Goal: Book appointment/travel/reservation

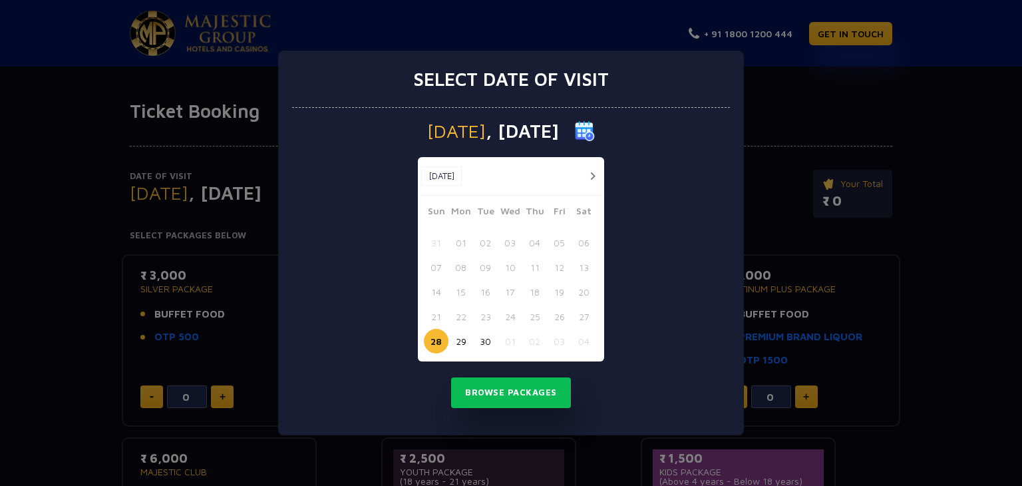
click at [594, 174] on button "button" at bounding box center [592, 176] width 17 height 17
click at [461, 270] on button "06" at bounding box center [461, 267] width 25 height 25
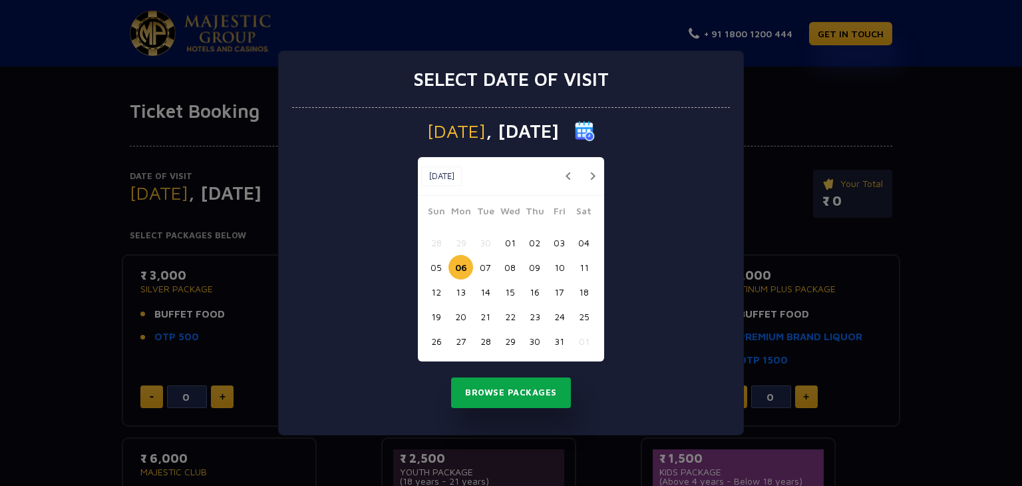
click at [524, 387] on button "Browse Packages" at bounding box center [511, 392] width 120 height 31
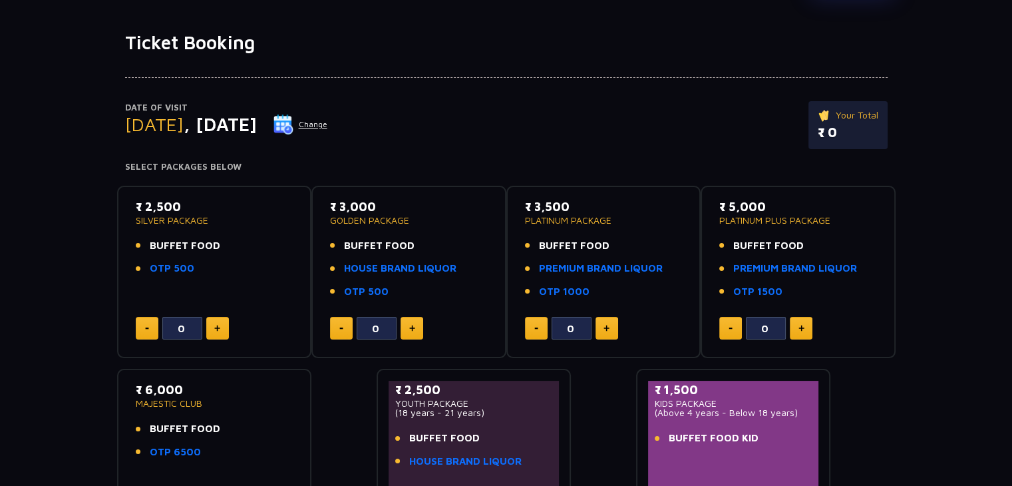
scroll to position [67, 0]
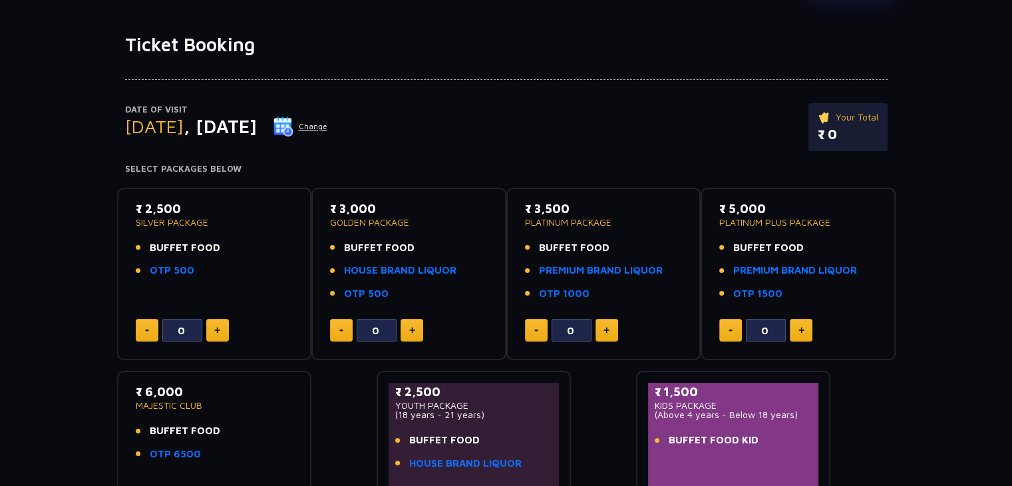
click at [836, 136] on p "₹ 0" at bounding box center [848, 134] width 61 height 20
click at [220, 331] on button at bounding box center [217, 330] width 23 height 23
click at [212, 328] on button at bounding box center [217, 330] width 23 height 23
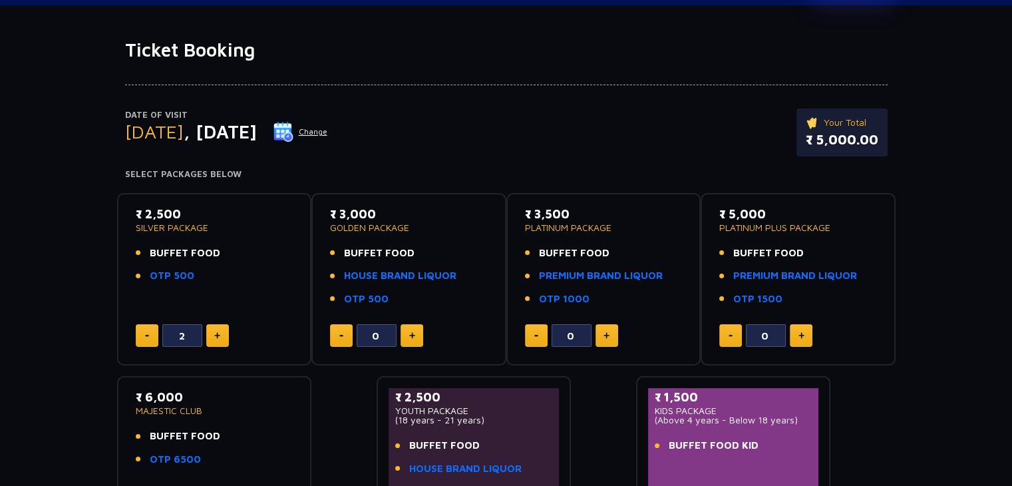
scroll to position [0, 0]
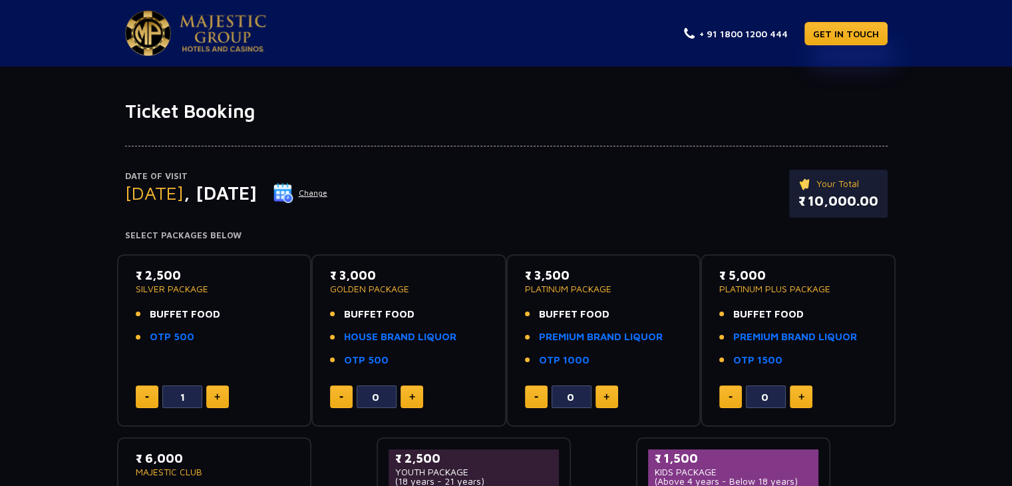
type input "0"
click at [209, 391] on button at bounding box center [217, 396] width 23 height 23
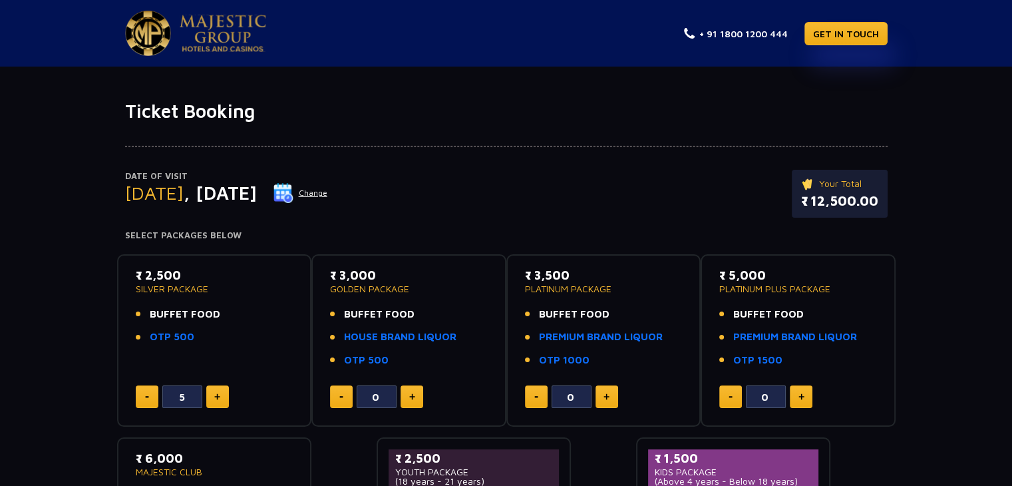
click at [146, 393] on button at bounding box center [147, 396] width 23 height 23
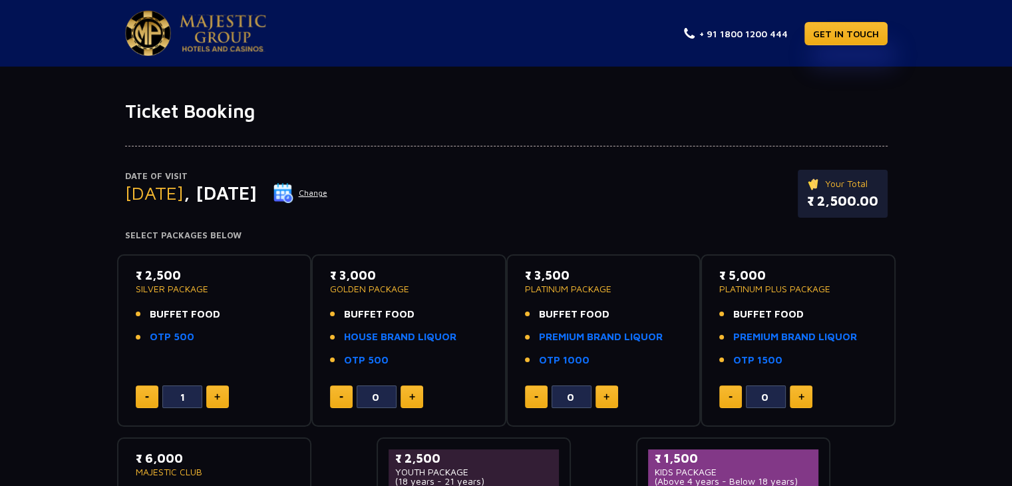
type input "0"
drag, startPoint x: 146, startPoint y: 393, endPoint x: 164, endPoint y: 393, distance: 17.3
click at [146, 393] on button at bounding box center [147, 396] width 23 height 23
